Goal: Check status: Check status

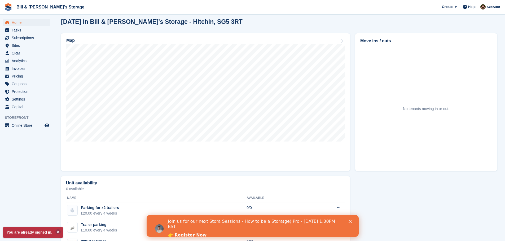
scroll to position [26, 0]
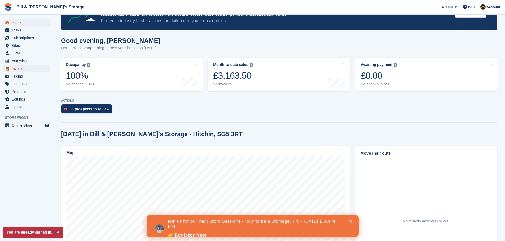
click at [36, 71] on span "Invoices" at bounding box center [28, 68] width 32 height 7
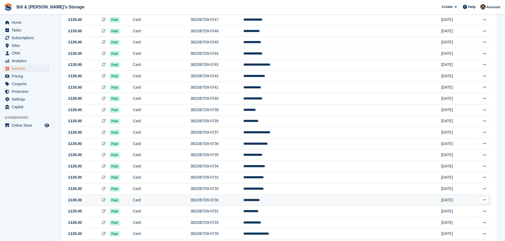
drag, startPoint x: 404, startPoint y: 169, endPoint x: 420, endPoint y: 181, distance: 20.0
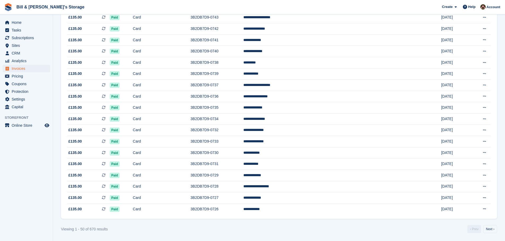
drag, startPoint x: 420, startPoint y: 181, endPoint x: 482, endPoint y: 226, distance: 76.9
click at [493, 229] on link "Next ›" at bounding box center [490, 229] width 14 height 8
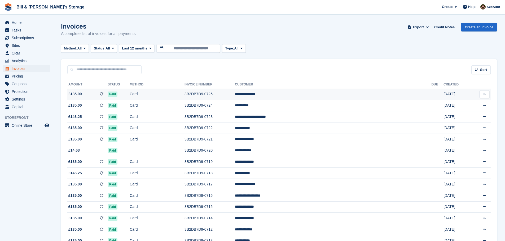
click at [322, 99] on td "**********" at bounding box center [333, 94] width 196 height 11
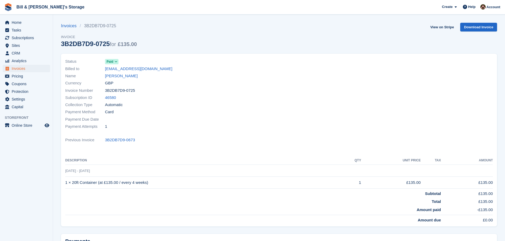
click at [273, 97] on div "Subscription ID 46580" at bounding box center [170, 97] width 211 height 7
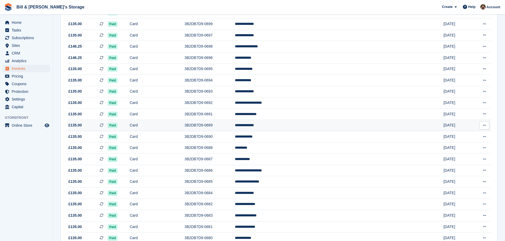
scroll to position [438, 0]
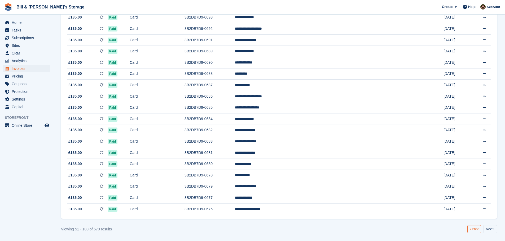
click at [470, 230] on link "‹ Prev" at bounding box center [474, 229] width 14 height 8
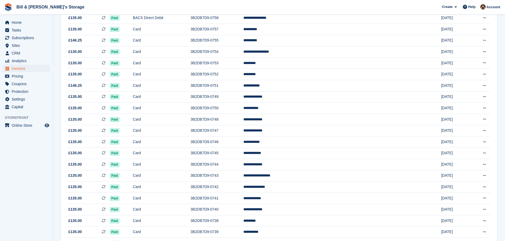
scroll to position [279, 0]
